Goal: Information Seeking & Learning: Find specific fact

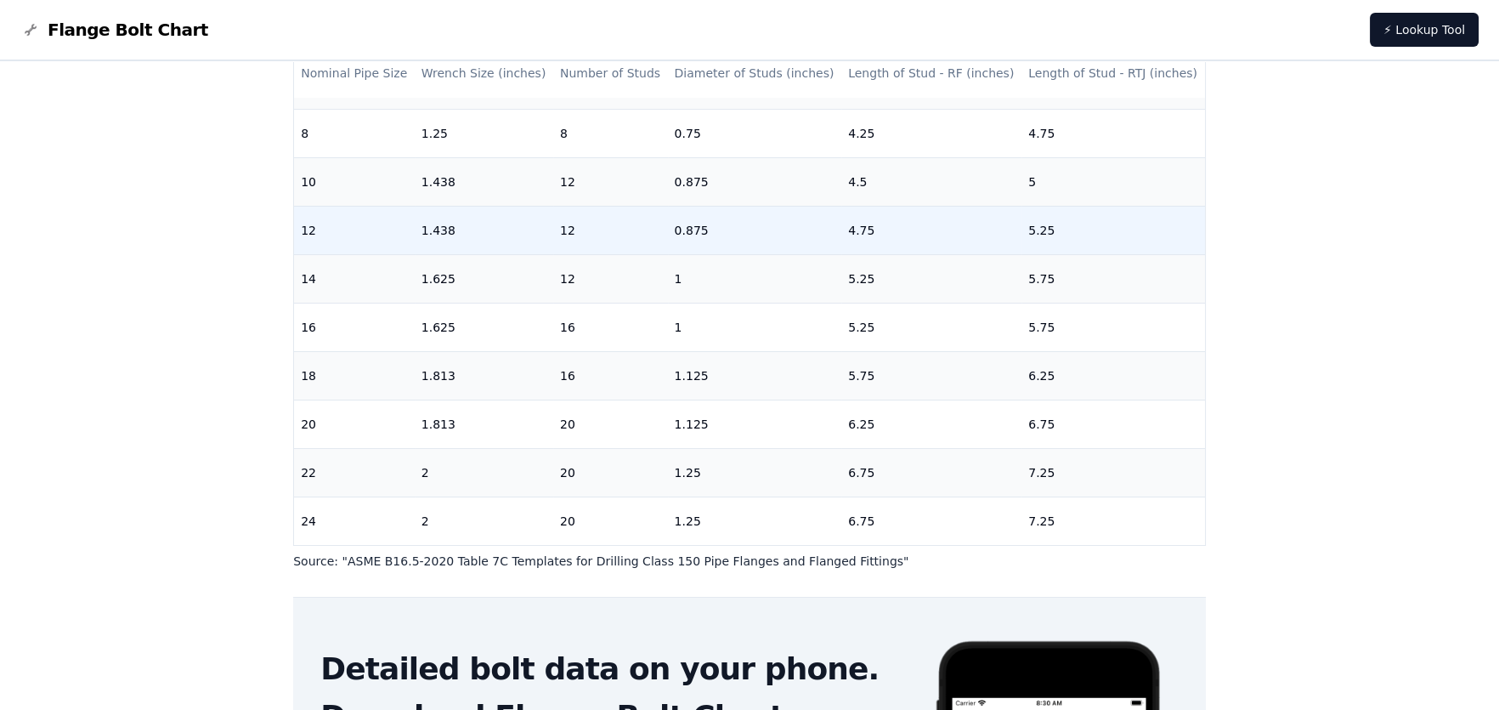
scroll to position [255, 0]
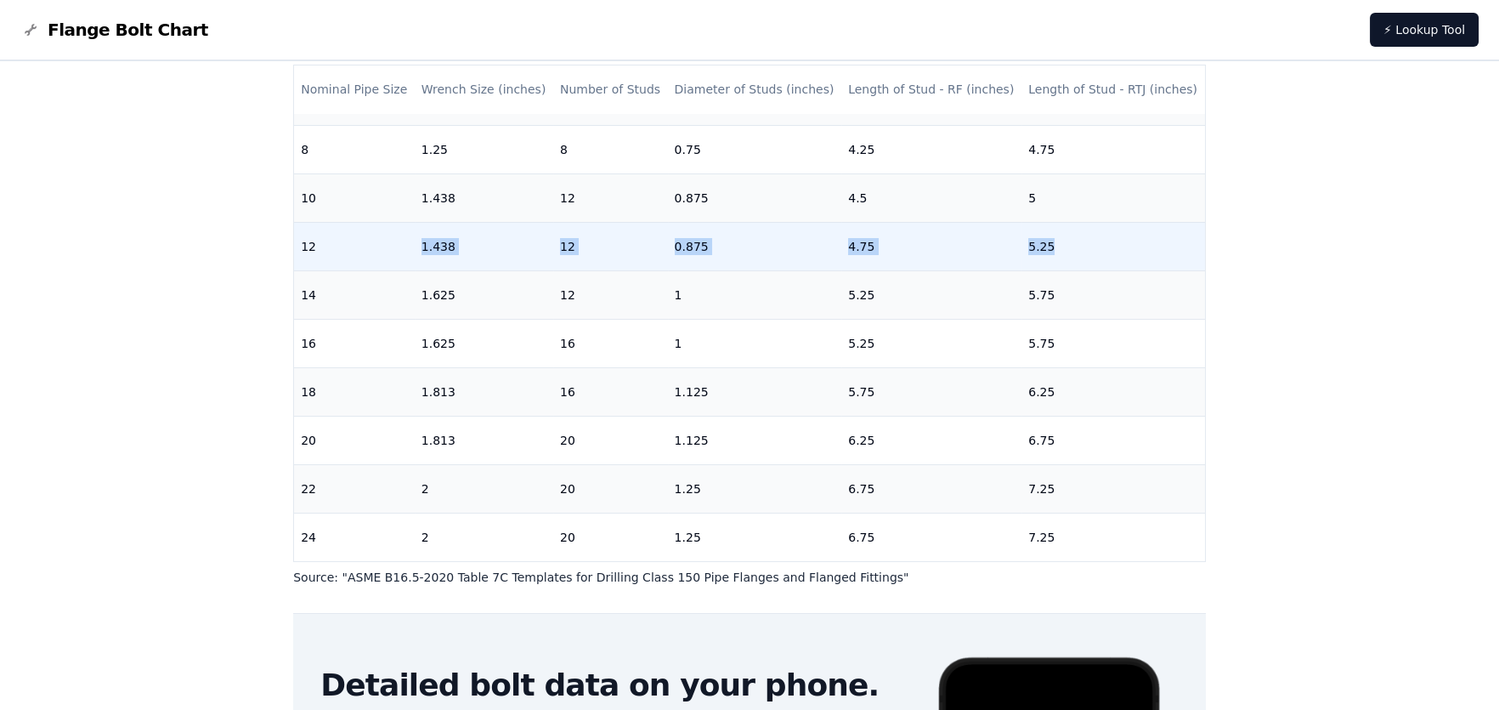
drag, startPoint x: 350, startPoint y: 230, endPoint x: 1107, endPoint y: 235, distance: 756.5
click at [1107, 235] on tr "12 1.438 12 0.875 4.75 5.25" at bounding box center [749, 246] width 911 height 48
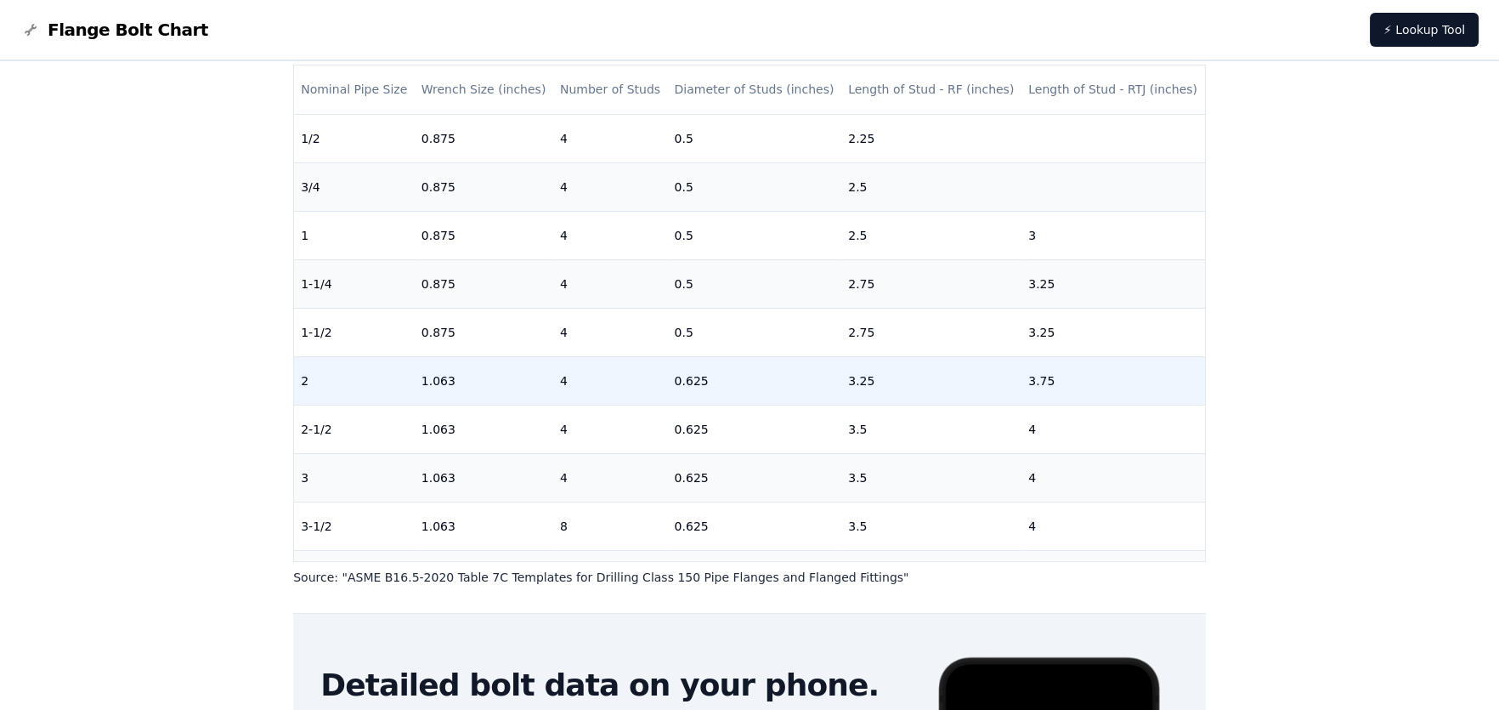
scroll to position [0, 0]
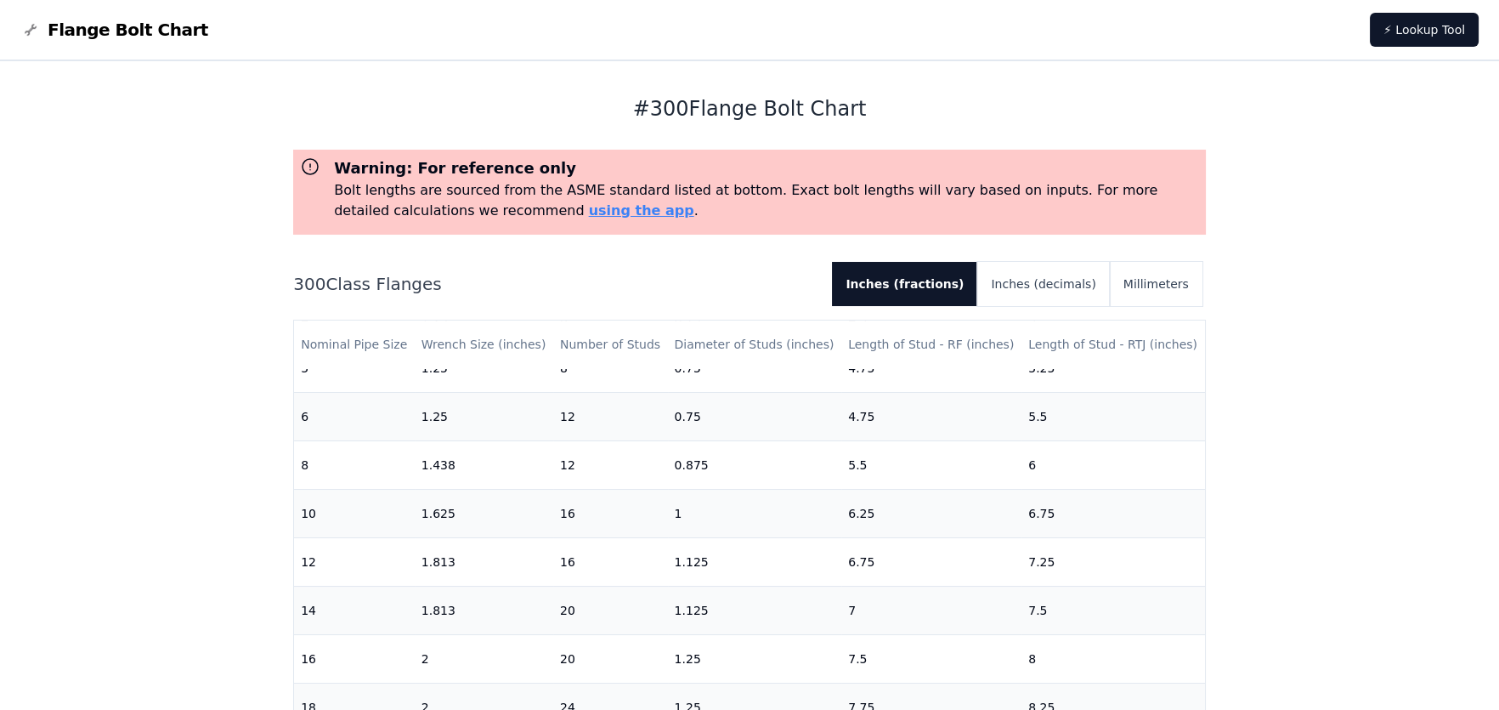
scroll to position [583, 0]
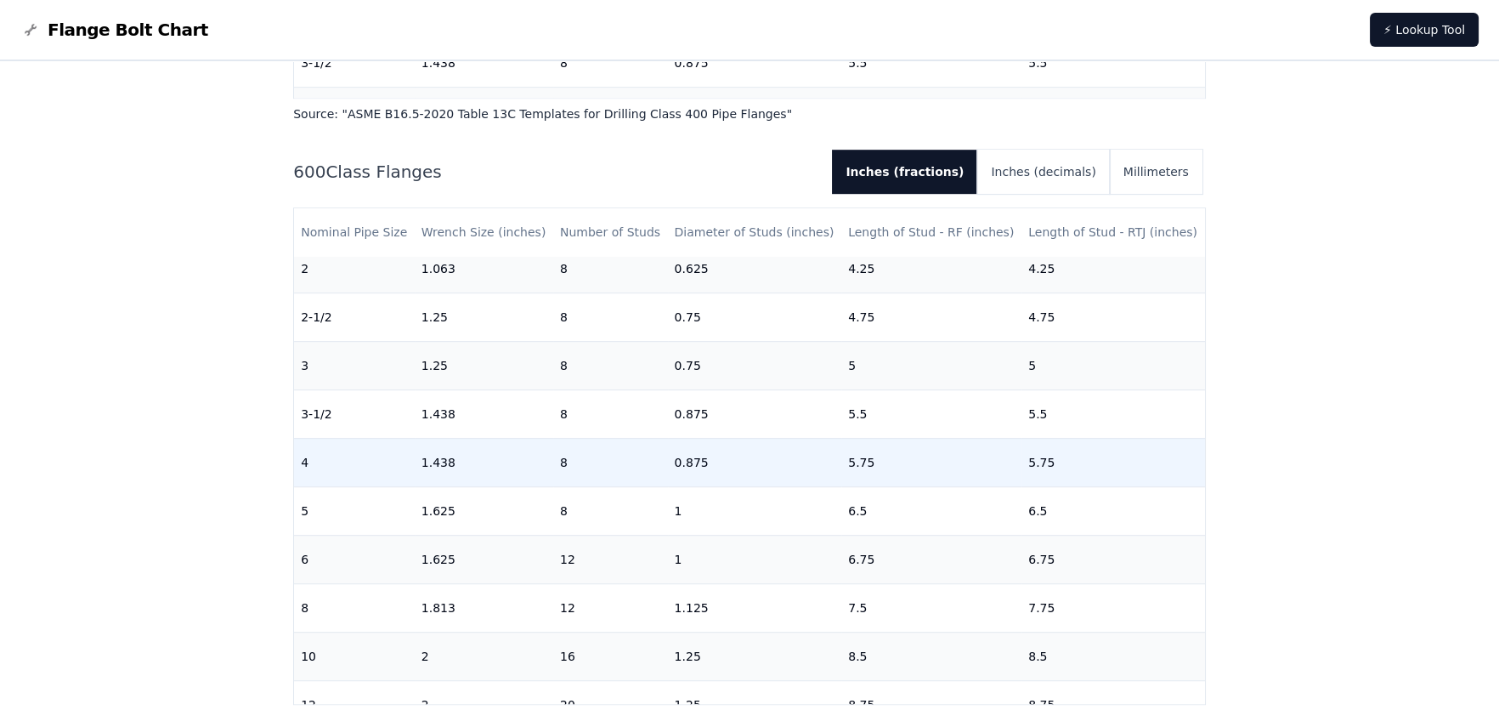
scroll to position [583, 0]
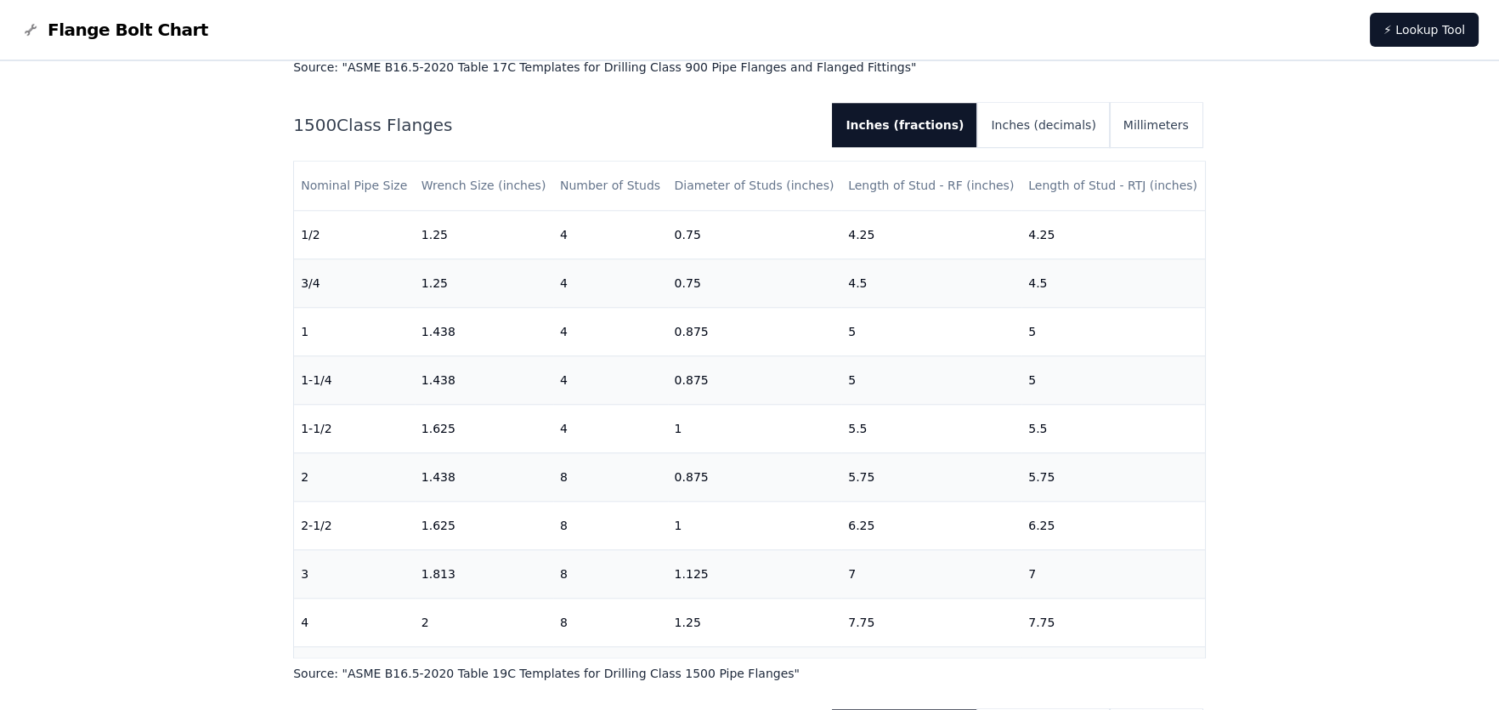
scroll to position [3570, 0]
